Goal: Task Accomplishment & Management: Manage account settings

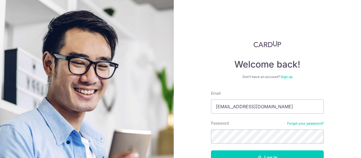
type input "[EMAIL_ADDRESS][DOMAIN_NAME]"
click at [242, 154] on button "Log in" at bounding box center [267, 157] width 113 height 14
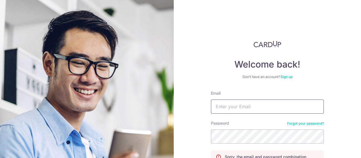
click at [275, 109] on input "Email" at bounding box center [267, 106] width 113 height 14
type input "[EMAIL_ADDRESS][DOMAIN_NAME]"
click at [357, 142] on div "Welcome back! Don’t have an account? Sign up Email ytoh81@gmail.com Password Fo…" at bounding box center [267, 79] width 187 height 158
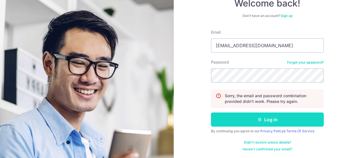
click at [306, 123] on button "Log in" at bounding box center [267, 119] width 113 height 14
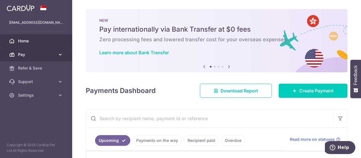
click at [54, 55] on span "Pay" at bounding box center [36, 55] width 37 height 6
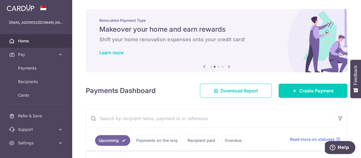
scroll to position [120, 0]
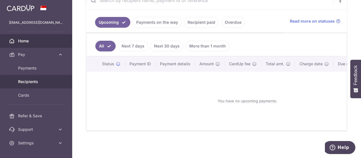
click at [49, 82] on span "Recipients" at bounding box center [36, 82] width 37 height 6
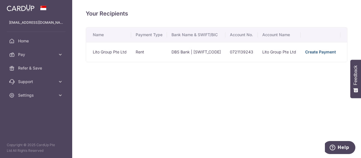
click at [313, 50] on link "Create Payment" at bounding box center [320, 51] width 31 height 5
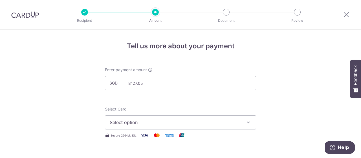
type input "8,127.05"
click at [249, 122] on icon "button" at bounding box center [249, 122] width 6 height 6
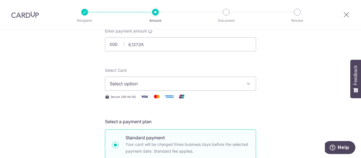
scroll to position [45, 0]
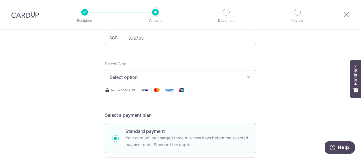
click at [249, 79] on icon "button" at bounding box center [249, 77] width 6 height 6
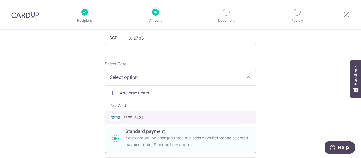
click at [214, 117] on span "**** 7731" at bounding box center [180, 117] width 141 height 7
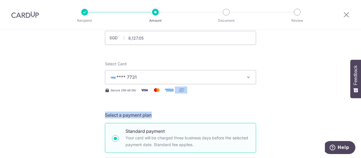
drag, startPoint x: 308, startPoint y: 102, endPoint x: 321, endPoint y: 108, distance: 14.4
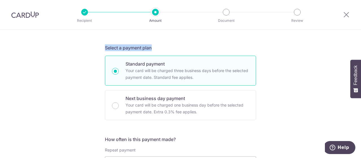
scroll to position [113, 0]
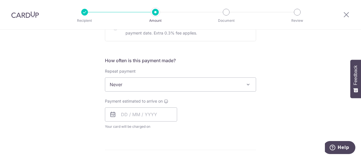
scroll to position [192, 0]
click at [137, 113] on input "text" at bounding box center [141, 113] width 72 height 14
click at [165, 97] on label "Payment estimated to arrive on" at bounding box center [136, 100] width 63 height 6
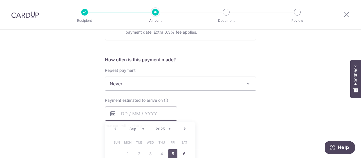
click at [124, 114] on input "text" at bounding box center [141, 113] width 72 height 14
click at [172, 151] on link "5" at bounding box center [172, 153] width 9 height 9
type input "05/09/2025"
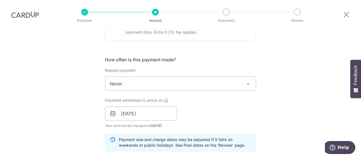
click at [268, 101] on div "Tell us more about your payment Enter payment amount SGD 8,127.05 8127.05 Selec…" at bounding box center [180, 104] width 361 height 533
click at [316, 112] on div "Tell us more about your payment Enter payment amount SGD 8,127.05 8127.05 Selec…" at bounding box center [180, 104] width 361 height 533
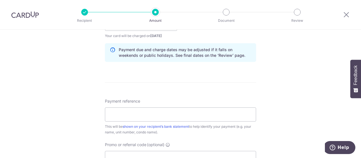
scroll to position [282, 0]
click at [152, 115] on input "Payment reference" at bounding box center [180, 114] width 151 height 14
type input "rent Sept"
click at [320, 109] on div "Tell us more about your payment Enter payment amount SGD 8,127.05 8127.05 Selec…" at bounding box center [180, 14] width 361 height 533
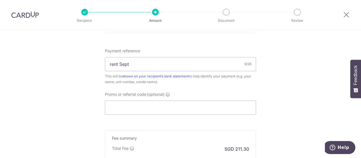
scroll to position [404, 0]
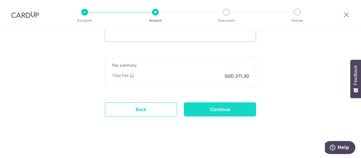
click at [221, 102] on input "Continue" at bounding box center [220, 109] width 72 height 14
type input "Create Schedule"
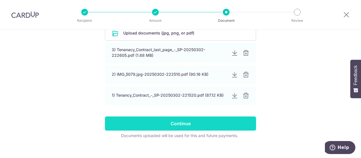
click at [205, 127] on input "Continue" at bounding box center [180, 123] width 151 height 14
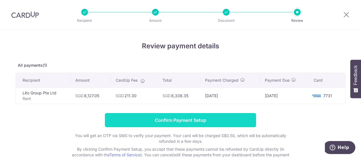
click at [181, 119] on input "Confirm Payment Setup" at bounding box center [180, 120] width 151 height 14
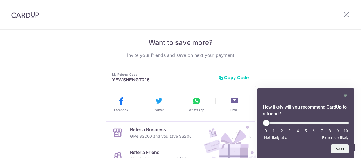
click at [335, 48] on div "Payment created! Hang tight, you’ll receive email updates on the status of the …" at bounding box center [180, 68] width 361 height 301
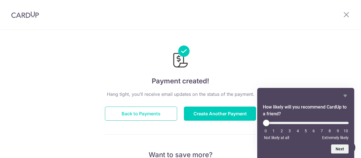
click at [151, 111] on button "Back to Payments" at bounding box center [141, 113] width 72 height 14
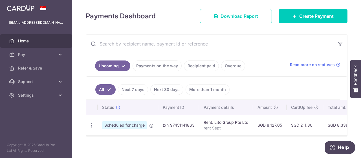
scroll to position [81, 0]
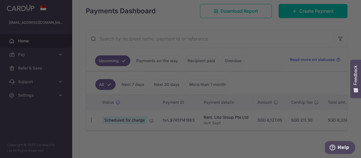
click at [304, 27] on div at bounding box center [182, 79] width 364 height 159
click at [316, 30] on div at bounding box center [182, 79] width 364 height 159
click at [323, 41] on div at bounding box center [182, 79] width 364 height 159
click at [78, 22] on div at bounding box center [182, 79] width 364 height 159
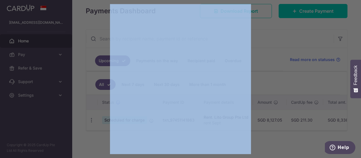
click at [78, 22] on div at bounding box center [182, 79] width 364 height 159
drag, startPoint x: 78, startPoint y: 22, endPoint x: 285, endPoint y: 29, distance: 207.3
click at [285, 29] on div at bounding box center [182, 79] width 364 height 159
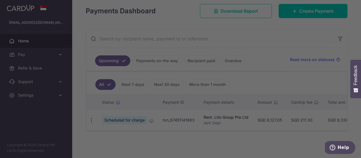
click at [361, 19] on div at bounding box center [182, 79] width 364 height 159
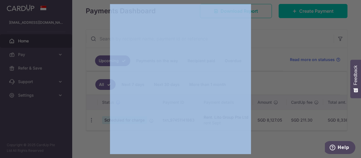
drag, startPoint x: 361, startPoint y: 19, endPoint x: 361, endPoint y: 42, distance: 22.8
click at [361, 42] on div at bounding box center [182, 79] width 364 height 159
click at [352, 48] on div at bounding box center [182, 79] width 364 height 159
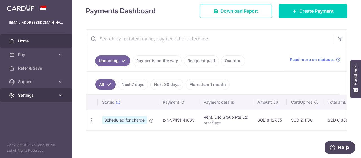
click at [63, 96] on icon at bounding box center [61, 95] width 6 height 6
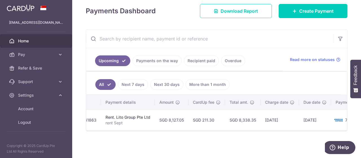
scroll to position [0, 124]
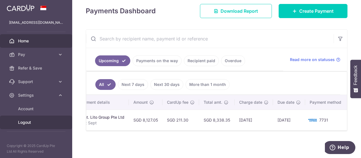
click at [39, 123] on span "Logout" at bounding box center [36, 122] width 37 height 6
